Goal: Check status: Check status

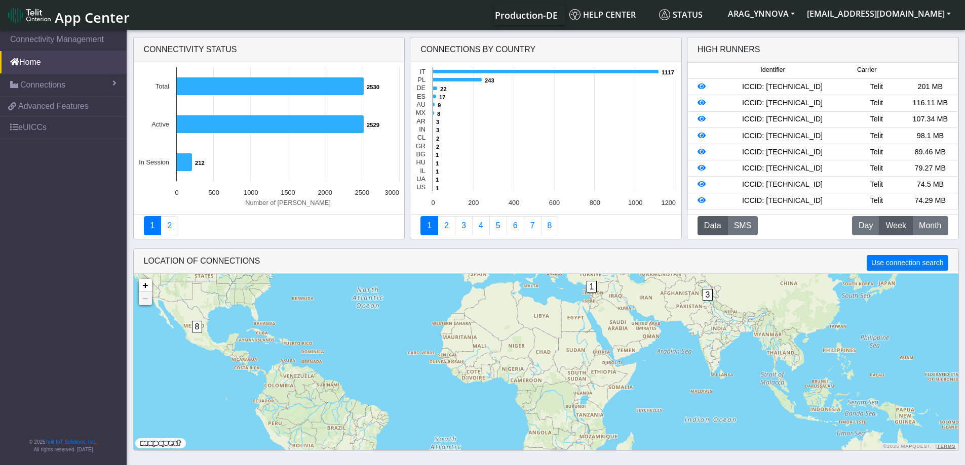
click at [785, 120] on div "ICCID: [TECHNICAL_ID]" at bounding box center [782, 119] width 134 height 11
click at [701, 118] on icon at bounding box center [701, 118] width 8 height 7
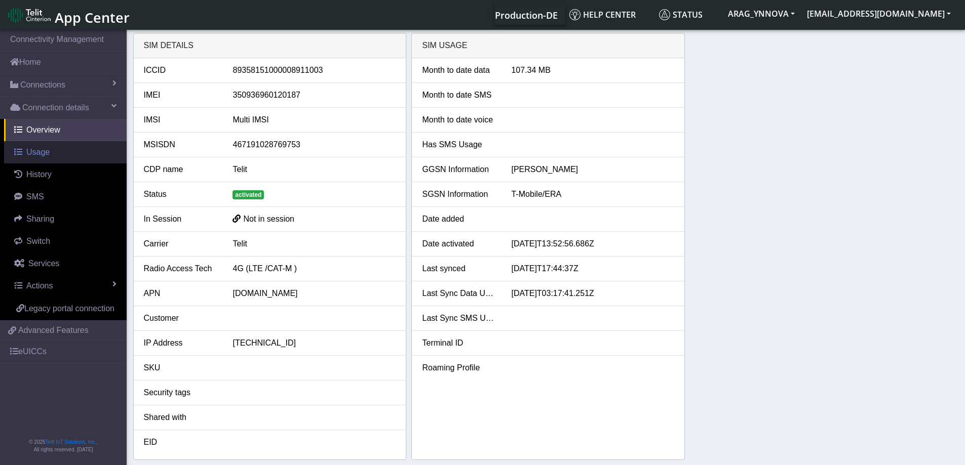
click at [37, 153] on span "Usage" at bounding box center [37, 152] width 23 height 9
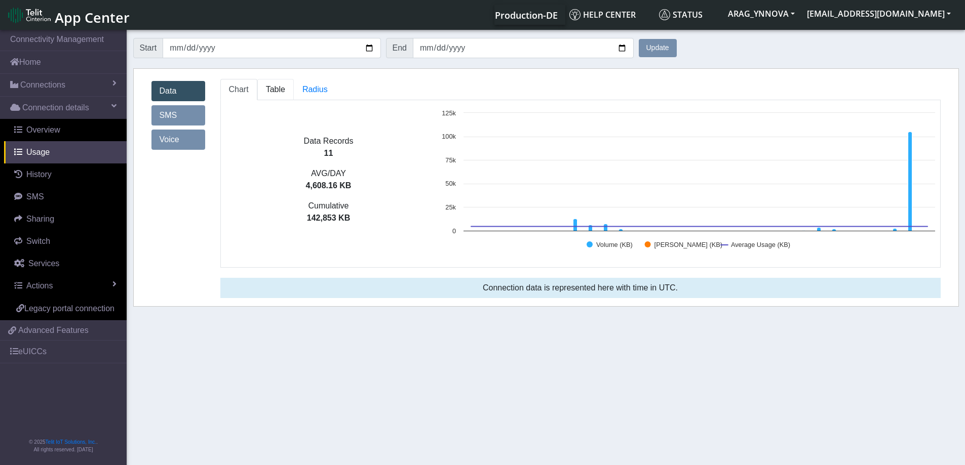
click at [270, 90] on span "Table" at bounding box center [275, 89] width 19 height 9
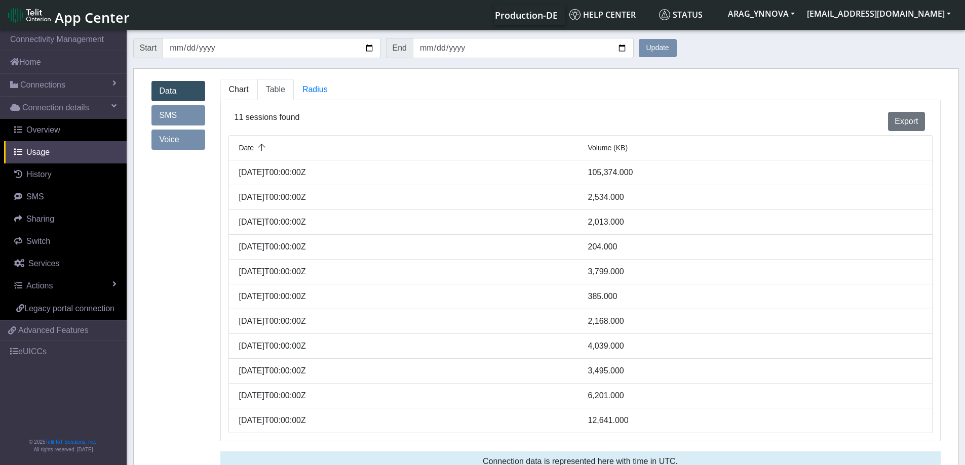
click at [236, 95] on link "Chart" at bounding box center [238, 89] width 37 height 21
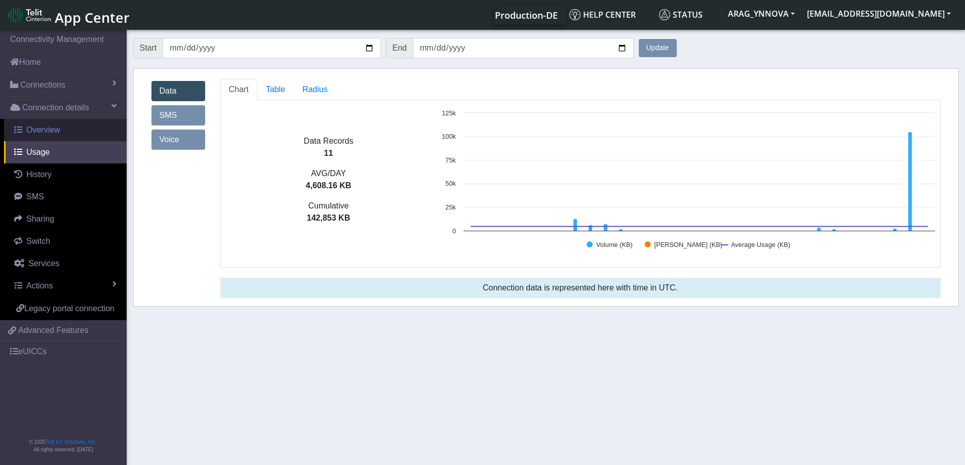
click at [42, 128] on span "Overview" at bounding box center [43, 130] width 34 height 9
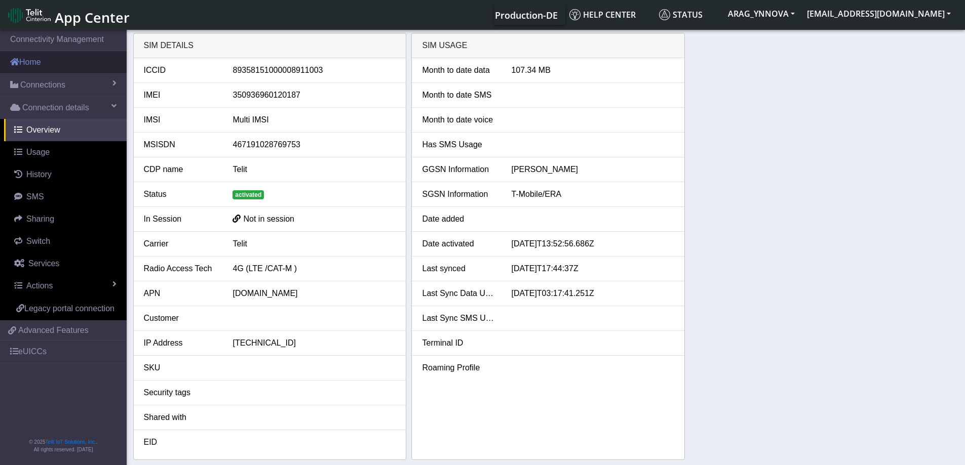
click at [55, 60] on link "Home" at bounding box center [63, 62] width 127 height 22
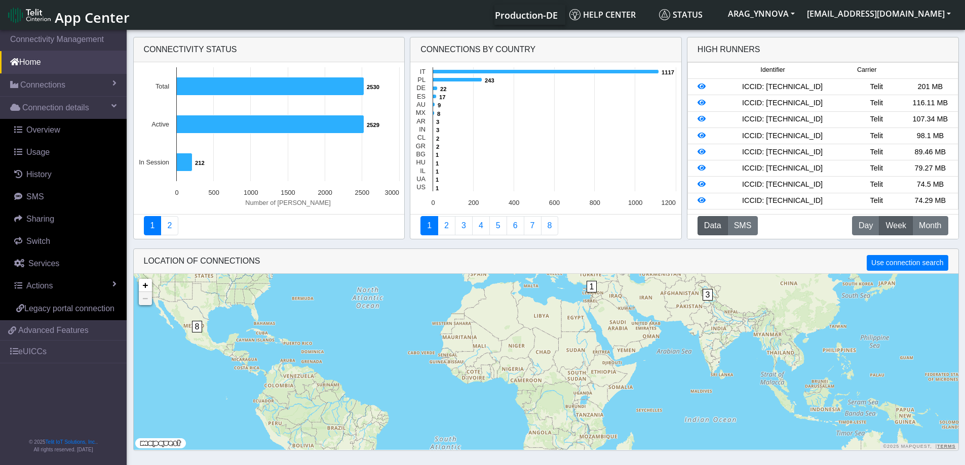
click at [795, 89] on div "ICCID: [TECHNICAL_ID]" at bounding box center [782, 87] width 134 height 11
copy div "89358151000008913454"
click at [697, 90] on div at bounding box center [701, 87] width 27 height 11
click at [700, 84] on icon at bounding box center [701, 86] width 8 height 7
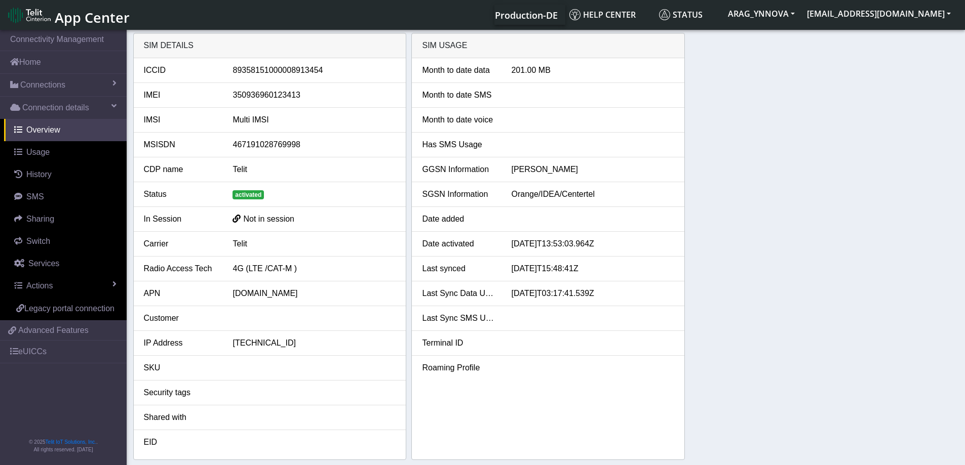
click at [286, 96] on div "350936960123413" at bounding box center [314, 95] width 178 height 12
copy div "350936960123413"
click at [53, 65] on link "Home" at bounding box center [63, 62] width 127 height 22
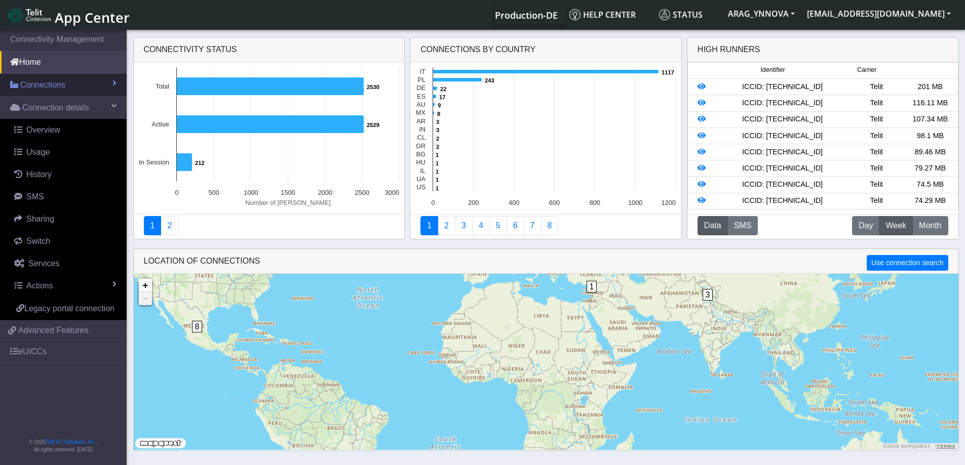
drag, startPoint x: 59, startPoint y: 91, endPoint x: 56, endPoint y: 97, distance: 6.8
click at [59, 91] on link "Connections" at bounding box center [63, 85] width 127 height 22
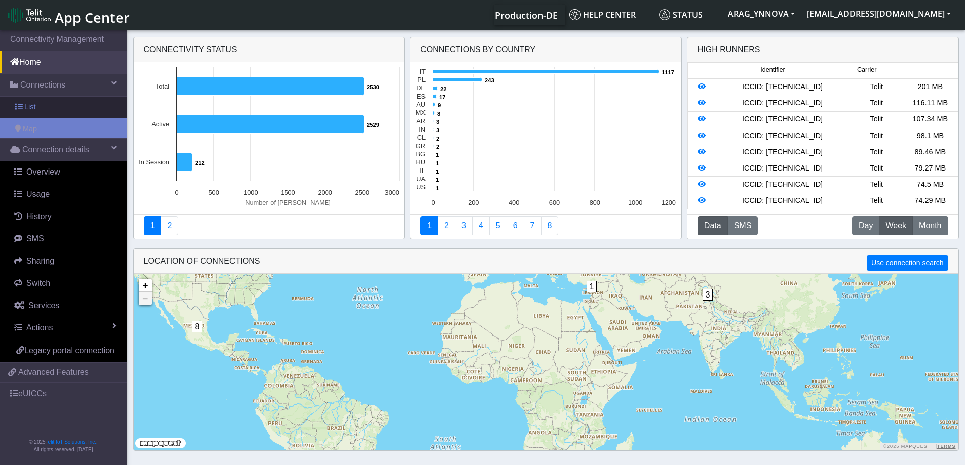
click at [51, 113] on link "List" at bounding box center [63, 107] width 127 height 21
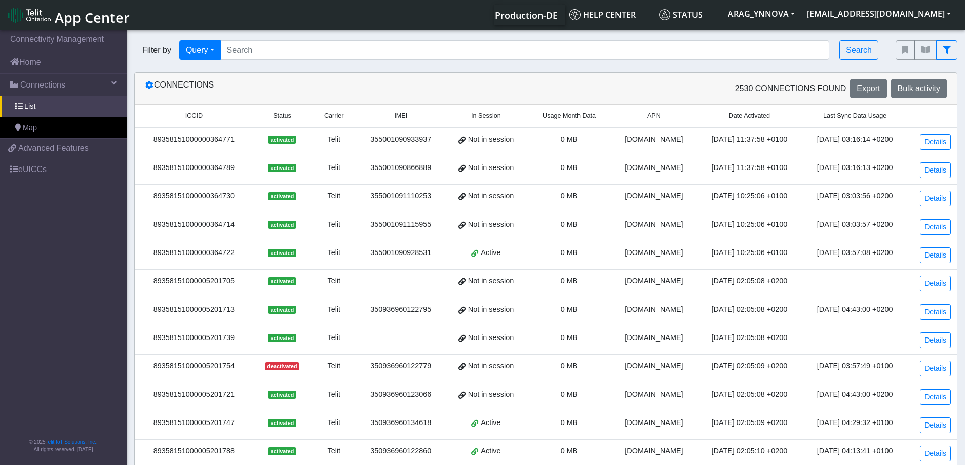
click at [486, 114] on span "In Session" at bounding box center [486, 116] width 30 height 10
click at [570, 119] on span "Usage Month Data" at bounding box center [568, 116] width 53 height 10
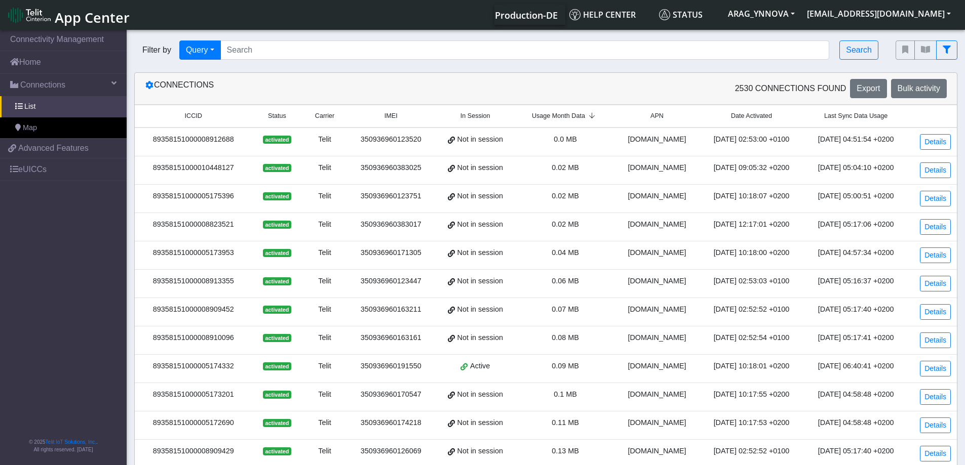
click at [570, 119] on span "Usage Month Data" at bounding box center [558, 116] width 53 height 10
click at [404, 168] on div "350936960165240" at bounding box center [391, 168] width 75 height 11
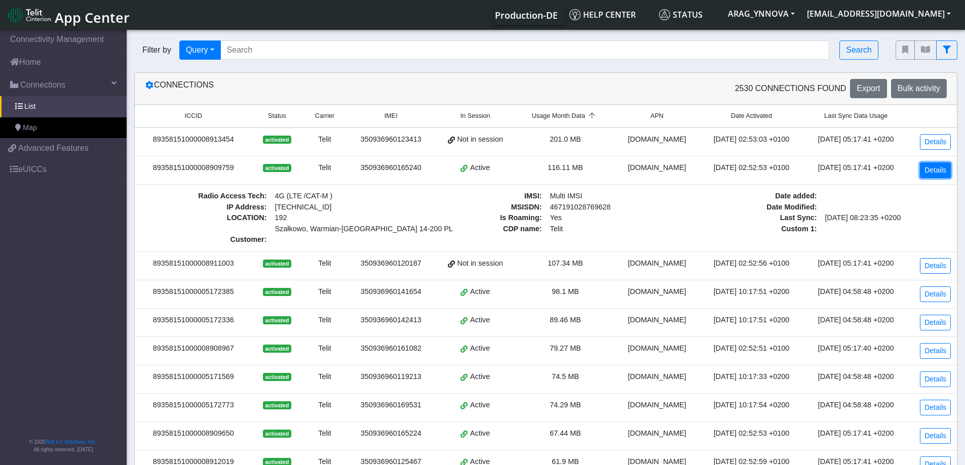
click at [944, 171] on link "Details" at bounding box center [935, 171] width 31 height 16
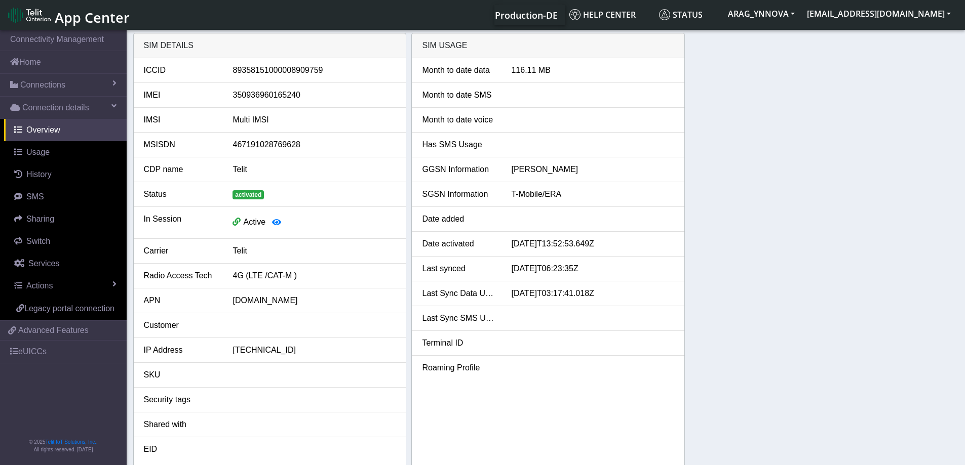
click at [262, 93] on div "350936960165240" at bounding box center [314, 95] width 178 height 12
copy div "350936960165240"
click at [43, 151] on span "Usage" at bounding box center [37, 152] width 23 height 9
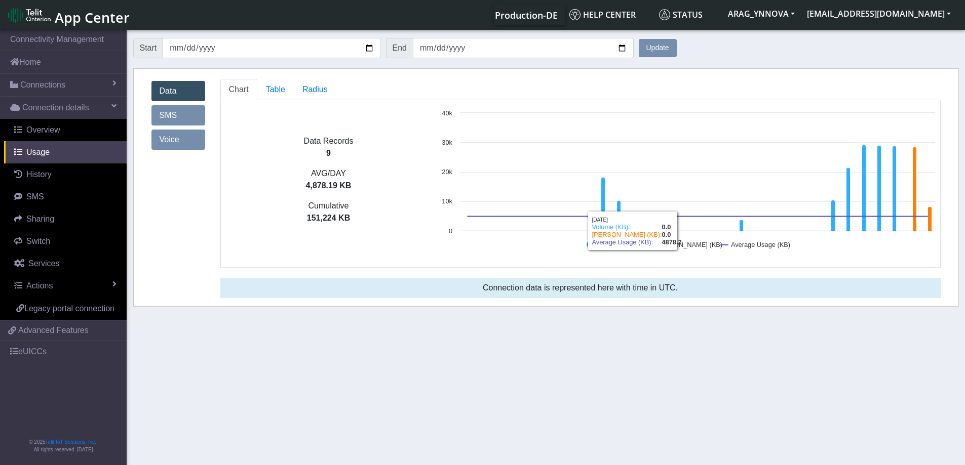
click at [682, 263] on div "Data Records 9 AVG/DAY 4,878.19 KB Cumulative 151,224 KB Created with Highchart…" at bounding box center [580, 184] width 720 height 168
click at [680, 269] on div "Chart Table Radius Data Records 9 AVG/DAY 4,878.19 KB Cumulative 151,224 KB Cre…" at bounding box center [586, 192] width 746 height 227
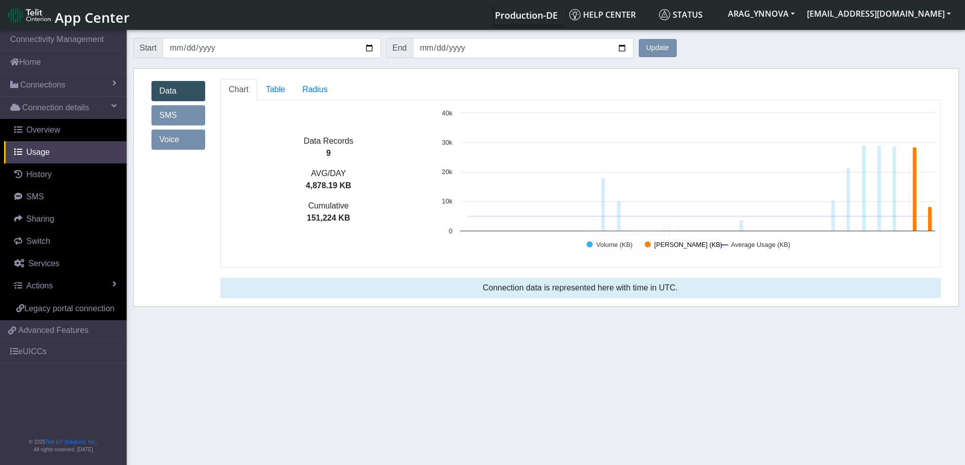
click at [698, 243] on text "[PERSON_NAME] (KB)" at bounding box center [688, 245] width 68 height 8
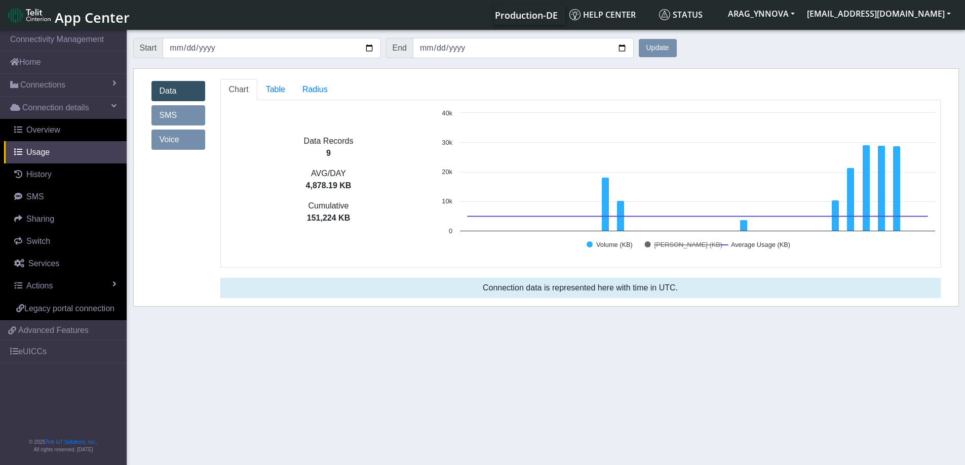
click at [698, 243] on text "[PERSON_NAME] (KB)" at bounding box center [688, 245] width 68 height 8
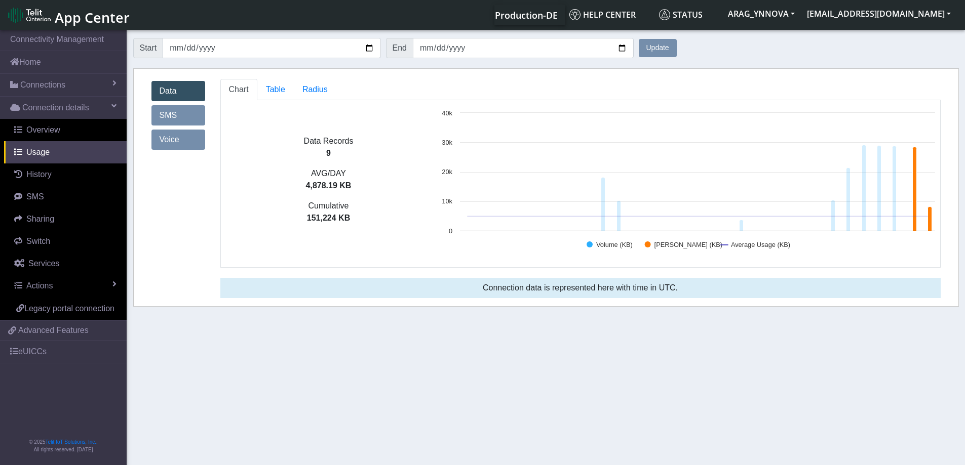
click at [698, 243] on text "[PERSON_NAME] (KB)" at bounding box center [688, 245] width 68 height 8
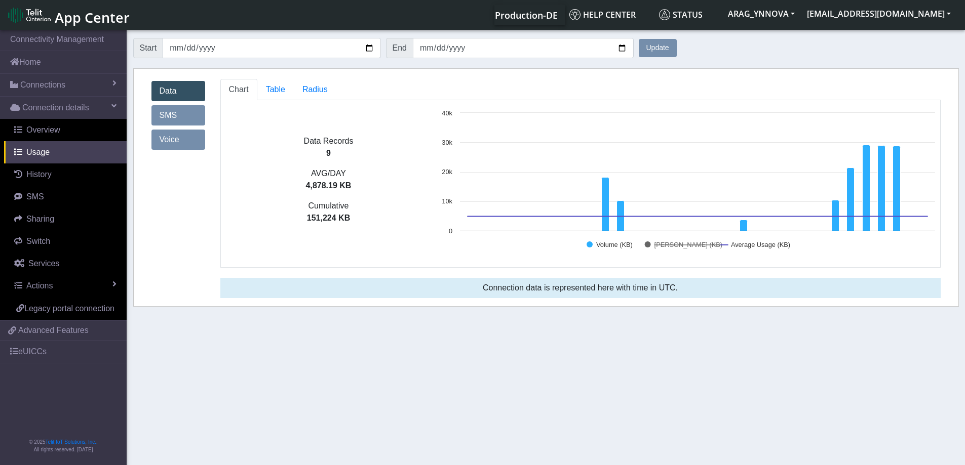
click at [698, 243] on text "[PERSON_NAME] (KB)" at bounding box center [688, 245] width 68 height 8
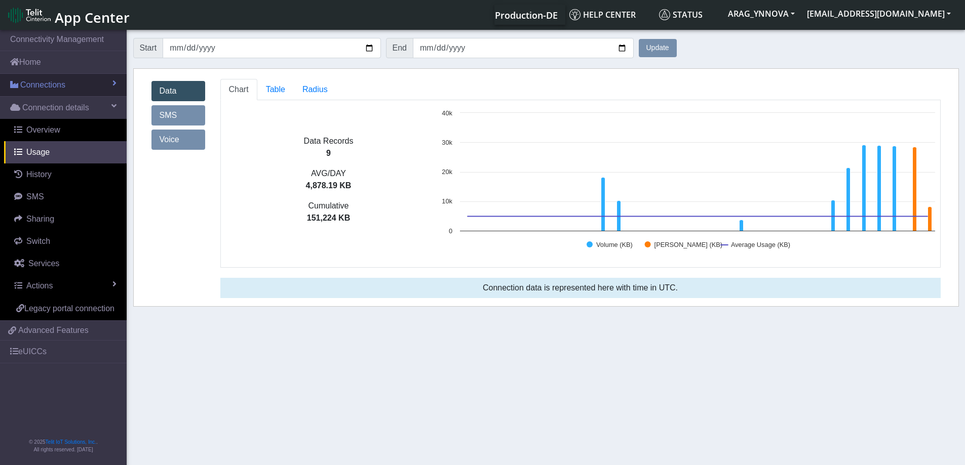
click at [52, 88] on span "Connections" at bounding box center [42, 85] width 45 height 12
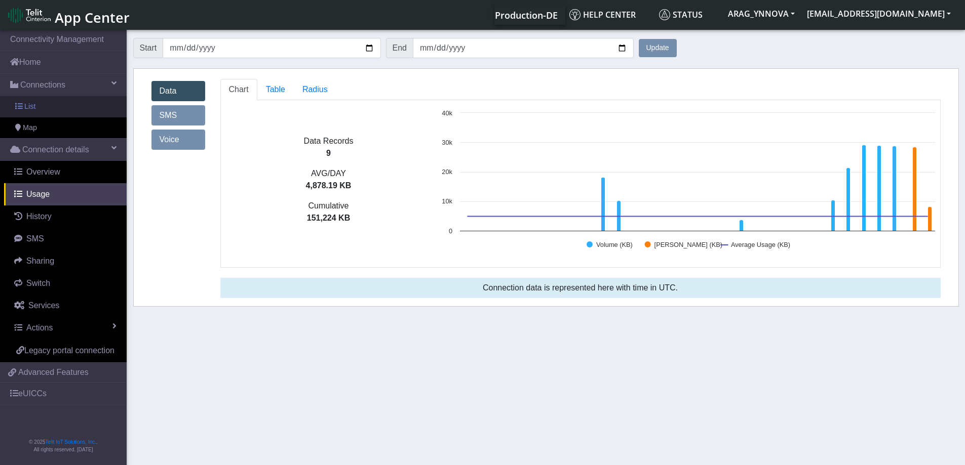
click at [53, 109] on link "List" at bounding box center [63, 106] width 127 height 21
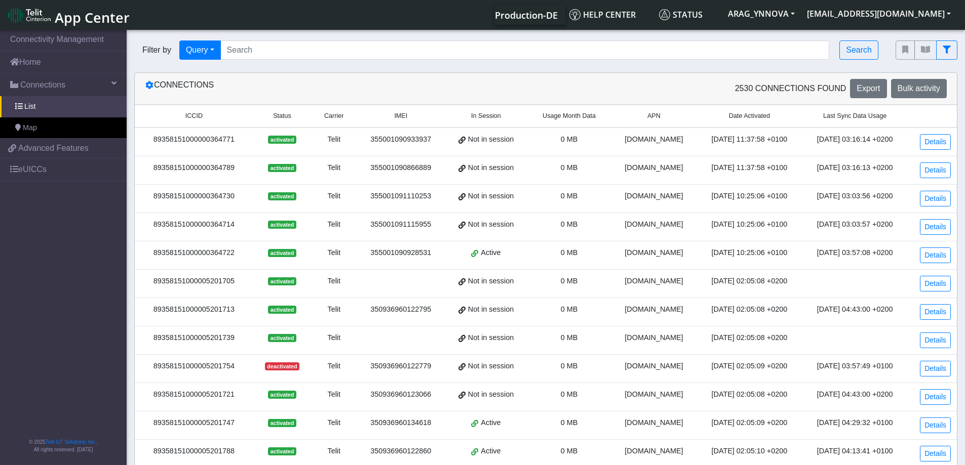
click at [563, 122] on th "Usage Month Data" at bounding box center [569, 116] width 84 height 22
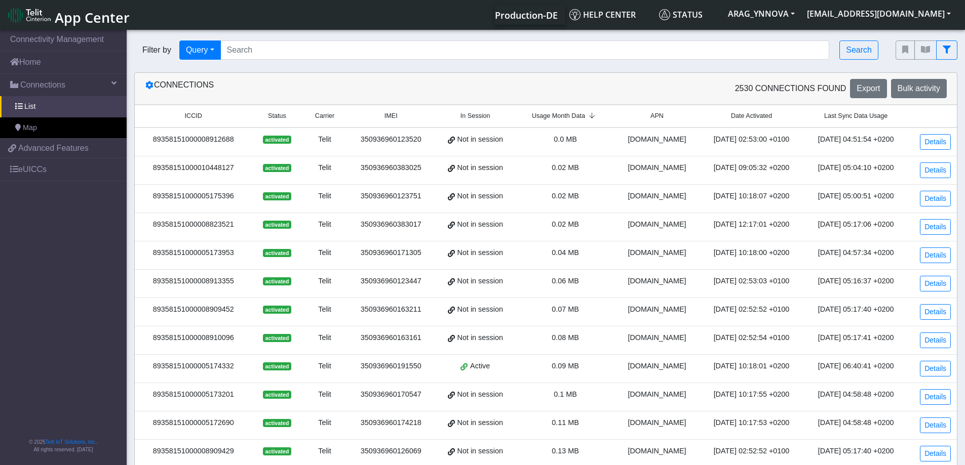
click at [566, 115] on span "Usage Month Data" at bounding box center [558, 116] width 53 height 10
click at [943, 139] on link "Details" at bounding box center [935, 142] width 31 height 16
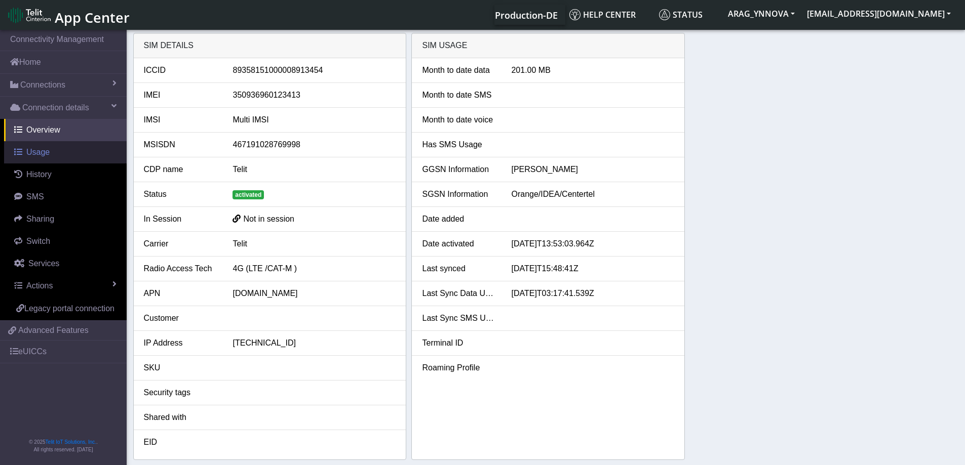
click at [50, 152] on link "Usage" at bounding box center [65, 152] width 123 height 22
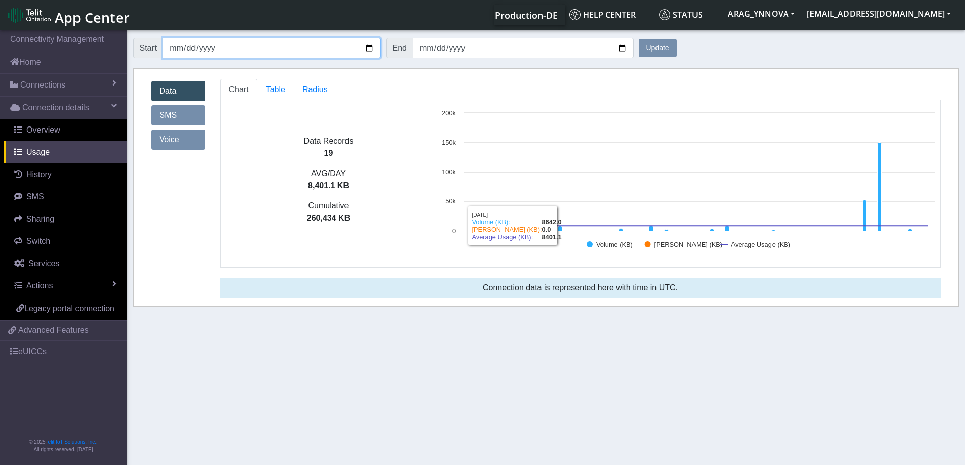
click at [228, 44] on input "[DATE]" at bounding box center [272, 48] width 218 height 20
click at [369, 51] on input "[DATE]" at bounding box center [272, 48] width 218 height 20
click at [335, 42] on input "[DATE]" at bounding box center [272, 48] width 218 height 20
click at [370, 51] on input "[DATE]" at bounding box center [272, 48] width 218 height 20
type input "[DATE]"
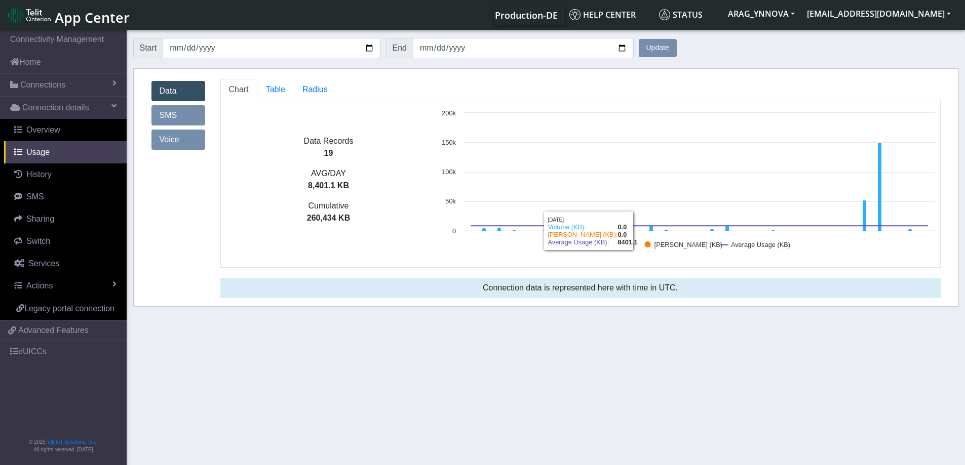
click at [644, 48] on button "Update" at bounding box center [658, 48] width 38 height 18
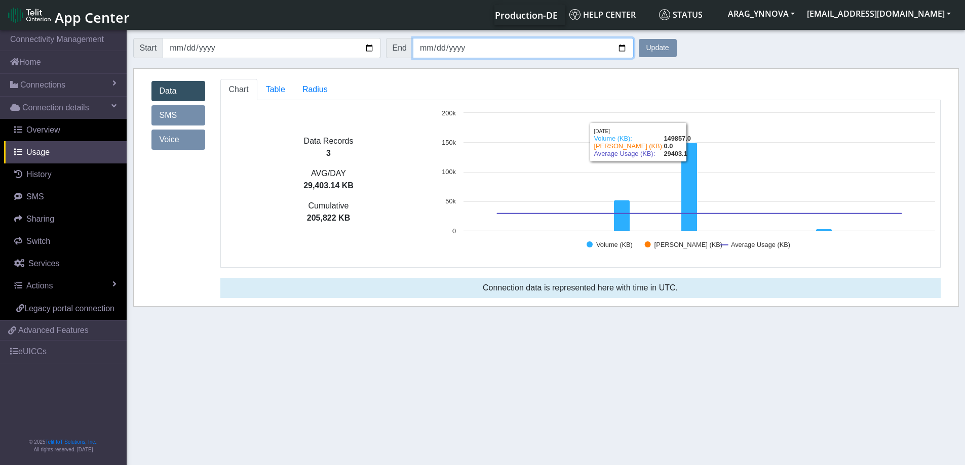
click at [622, 50] on input "[DATE]" at bounding box center [523, 48] width 221 height 20
type input "[DATE]"
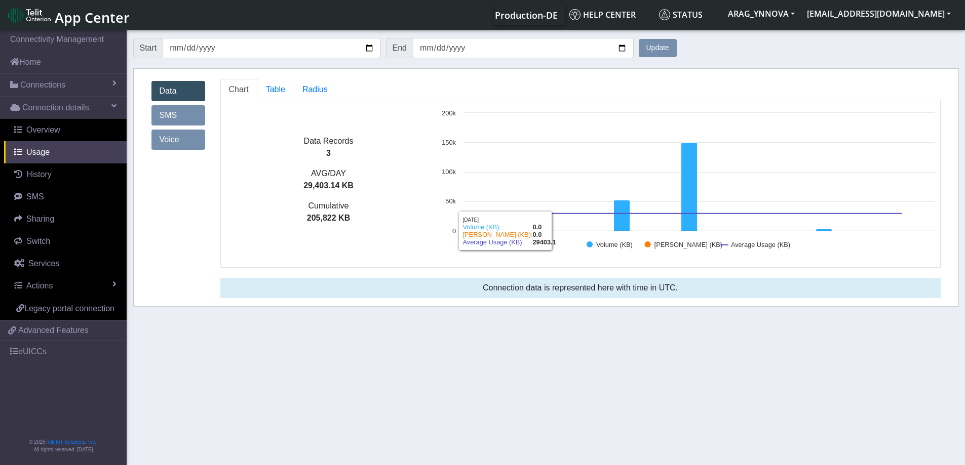
click at [658, 49] on button "Update" at bounding box center [658, 48] width 38 height 18
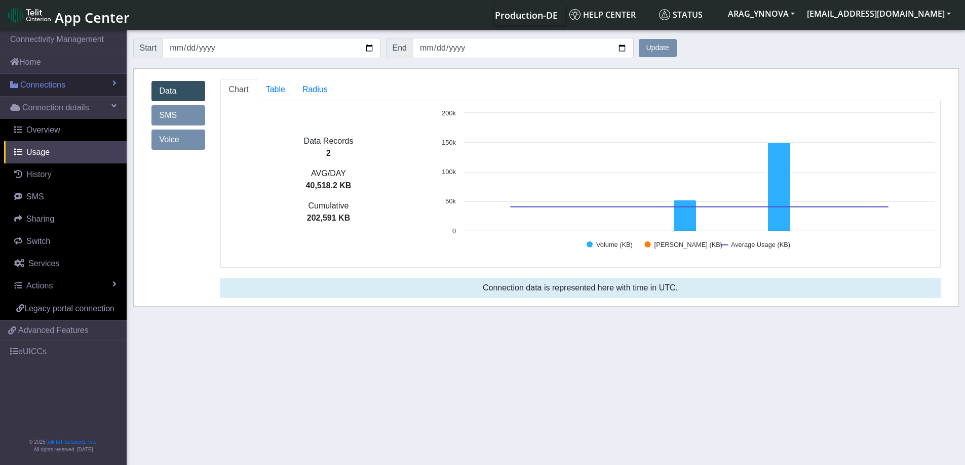
click at [41, 91] on span "Connections" at bounding box center [42, 85] width 45 height 12
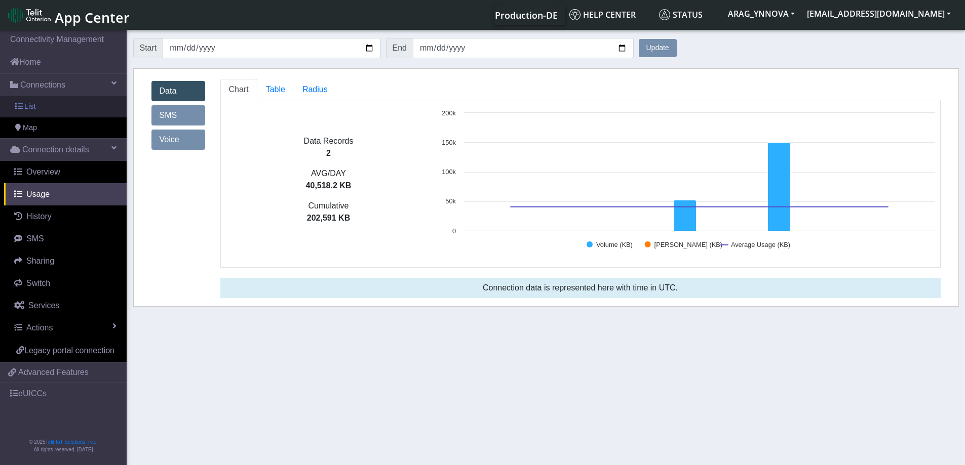
click at [48, 110] on link "List" at bounding box center [63, 106] width 127 height 21
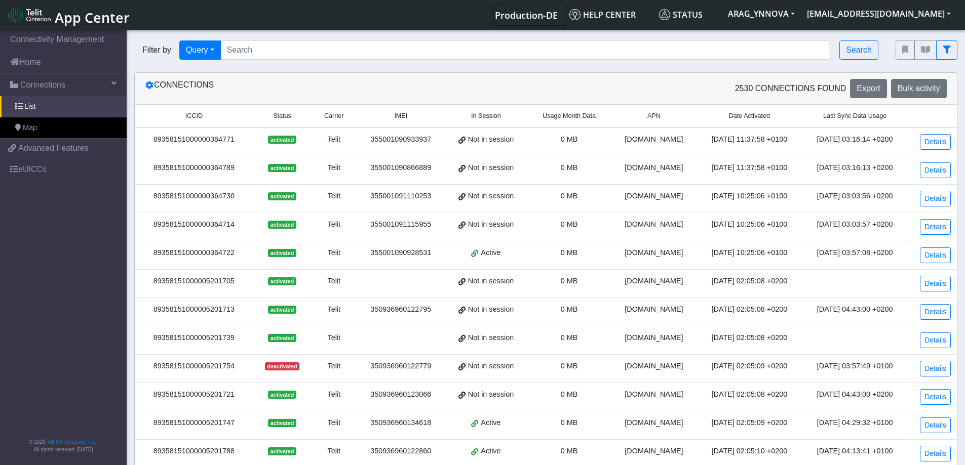
click at [568, 122] on th "Usage Month Data" at bounding box center [569, 116] width 84 height 22
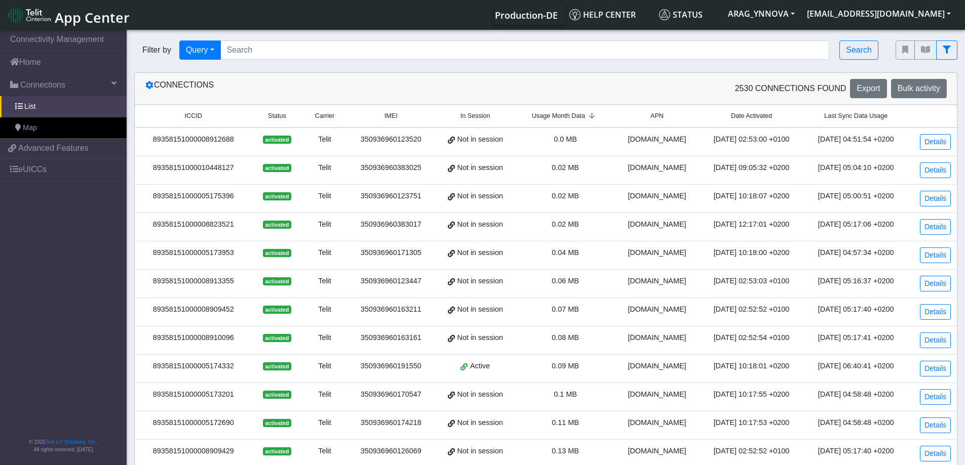
click at [567, 119] on span "Usage Month Data" at bounding box center [558, 116] width 53 height 10
drag, startPoint x: 928, startPoint y: 143, endPoint x: 883, endPoint y: 147, distance: 45.3
click at [929, 143] on link "Details" at bounding box center [935, 142] width 31 height 16
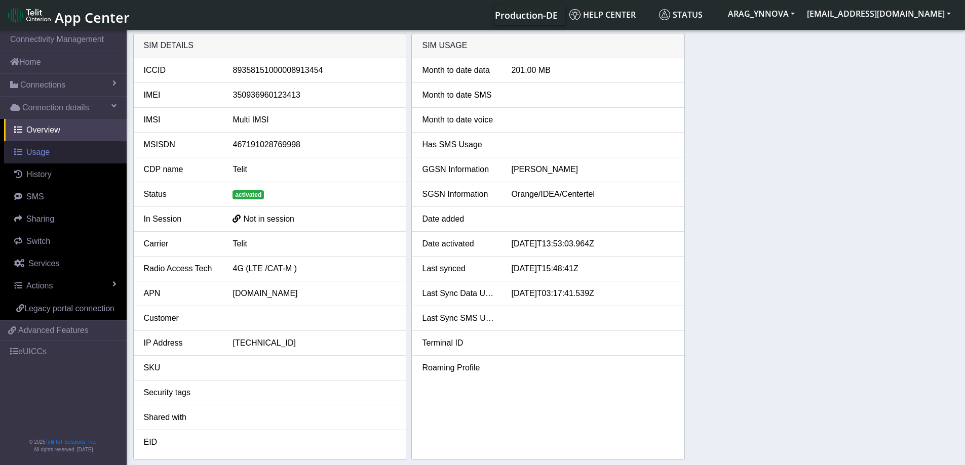
click at [44, 150] on span "Usage" at bounding box center [37, 152] width 23 height 9
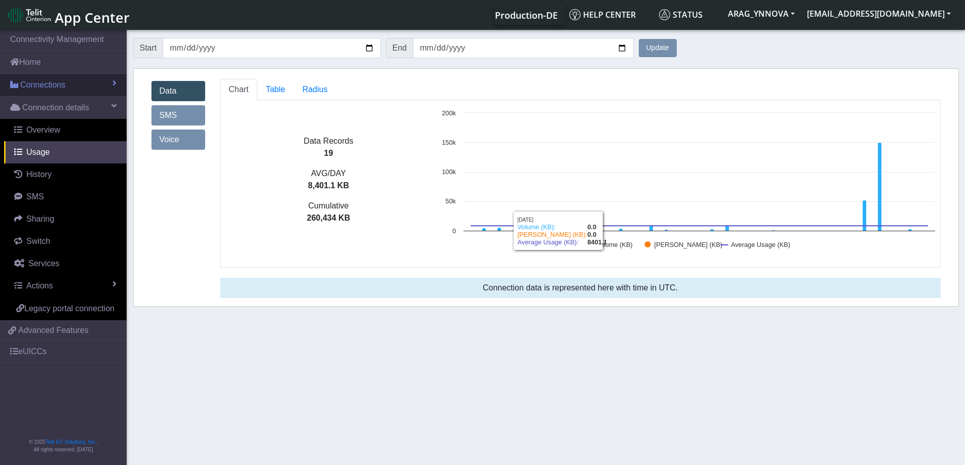
click at [58, 89] on span "Connections" at bounding box center [42, 85] width 45 height 12
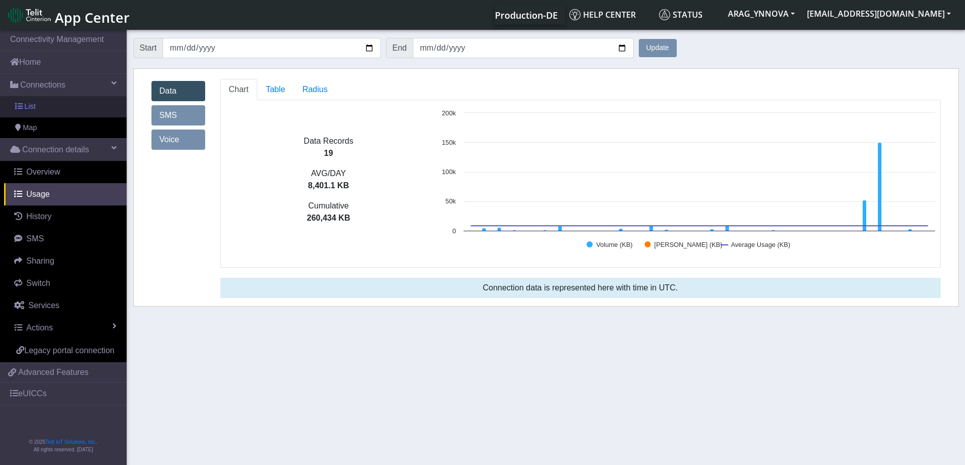
click at [63, 102] on link "List" at bounding box center [63, 106] width 127 height 21
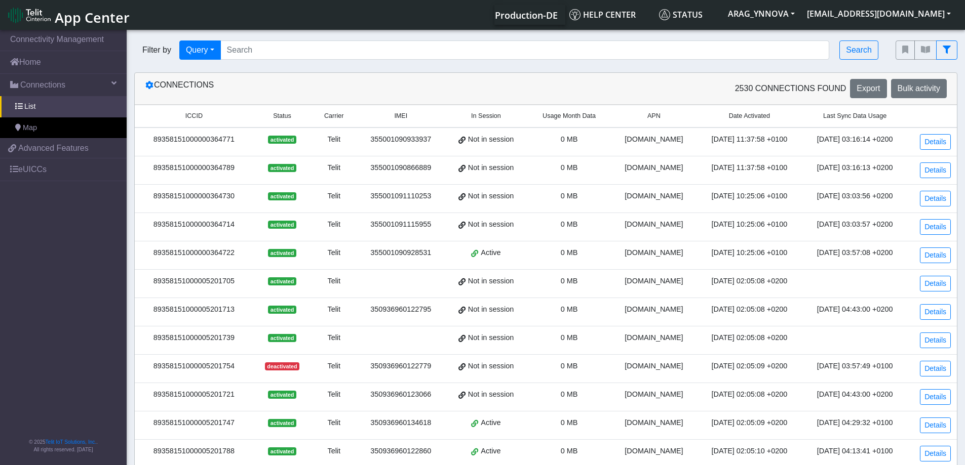
click at [559, 119] on span "Usage Month Data" at bounding box center [568, 116] width 53 height 10
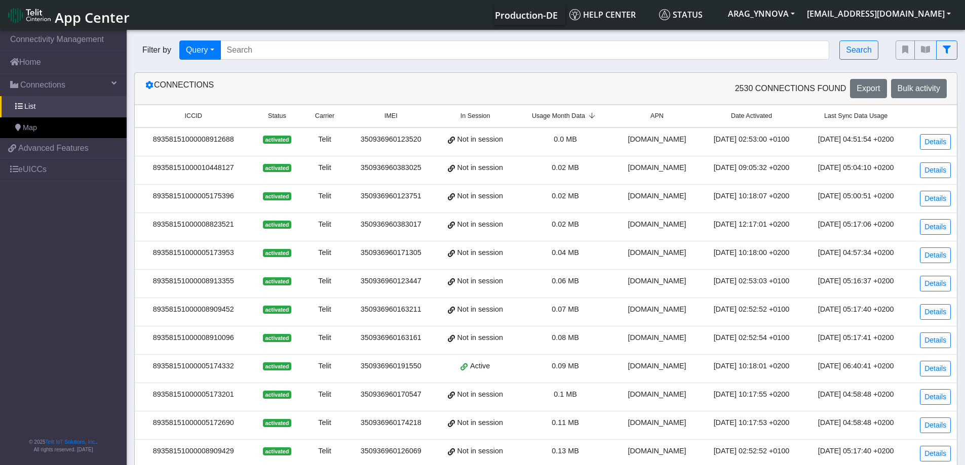
click at [559, 117] on span "Usage Month Data" at bounding box center [558, 116] width 53 height 10
